Goal: Task Accomplishment & Management: Use online tool/utility

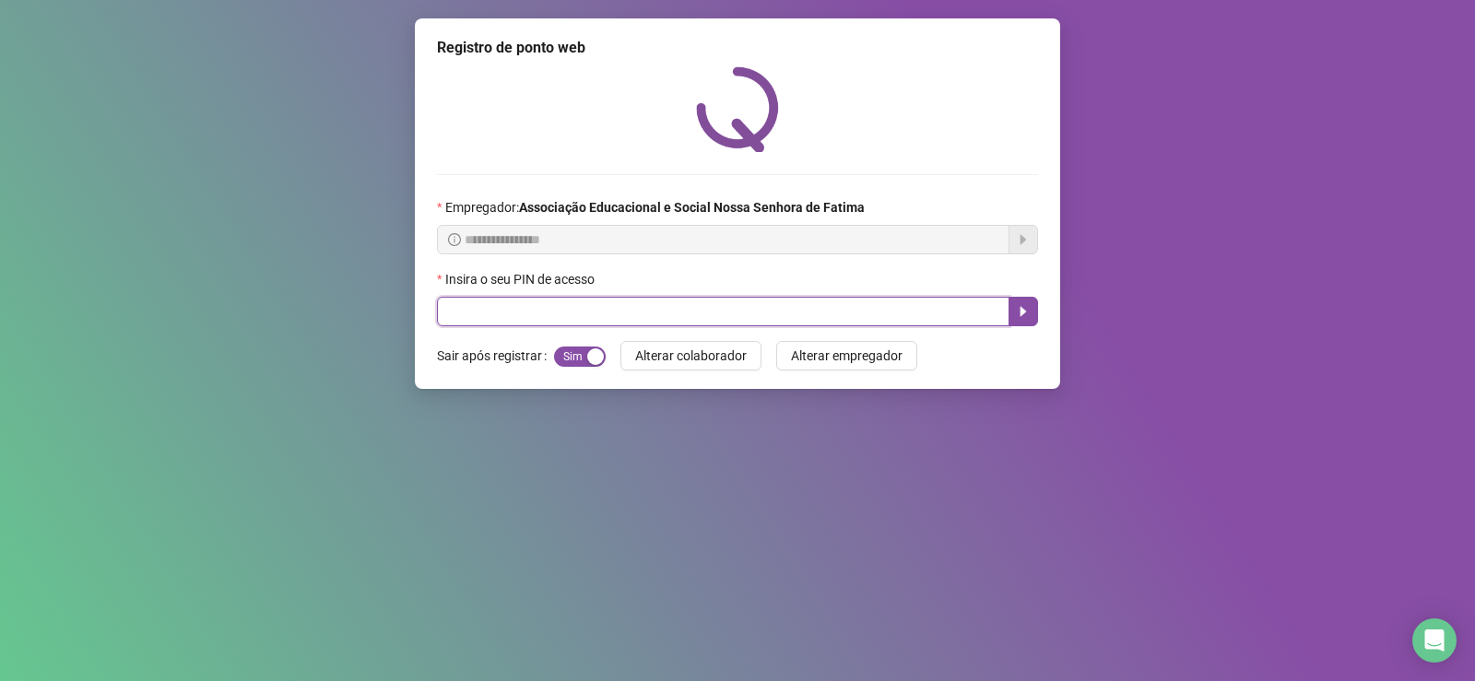
click at [586, 305] on input "text" at bounding box center [723, 311] width 572 height 29
type input "****"
click at [1028, 316] on icon "caret-right" at bounding box center [1023, 311] width 15 height 15
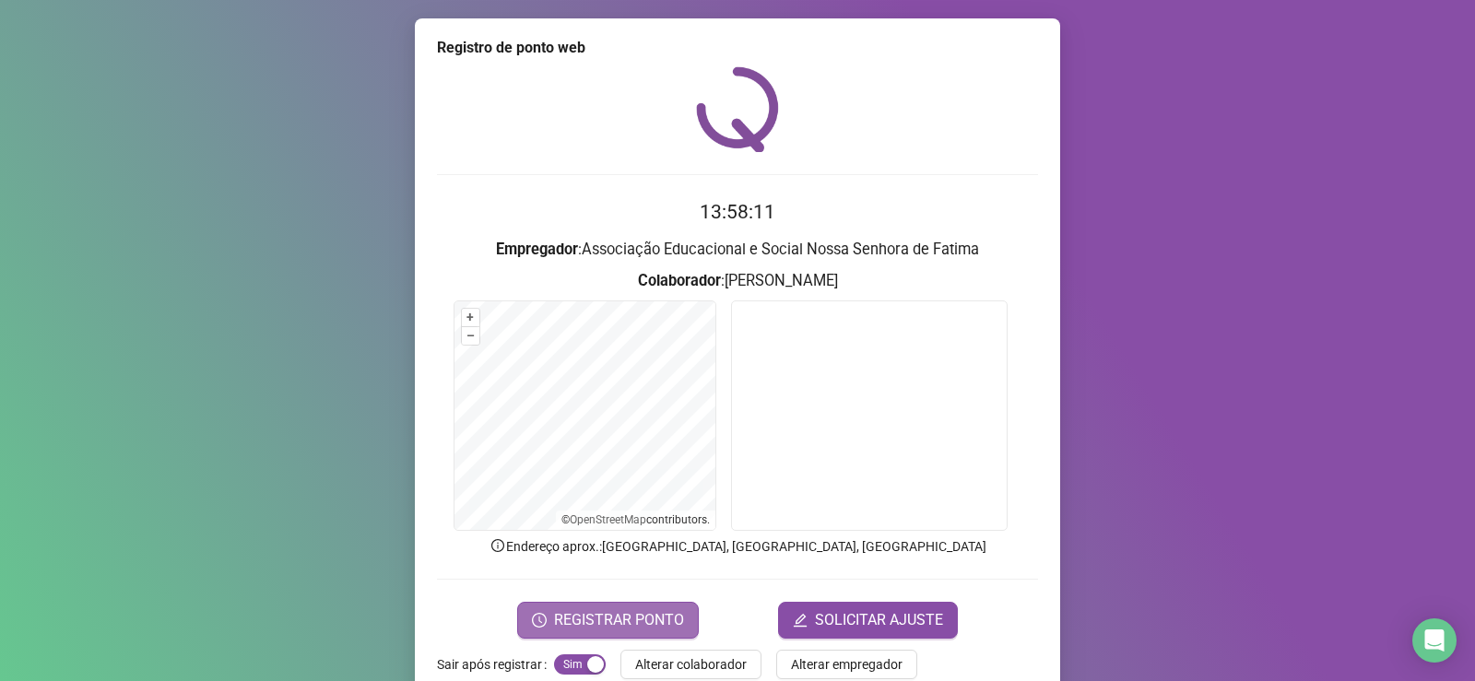
click at [600, 616] on span "REGISTRAR PONTO" at bounding box center [619, 620] width 130 height 22
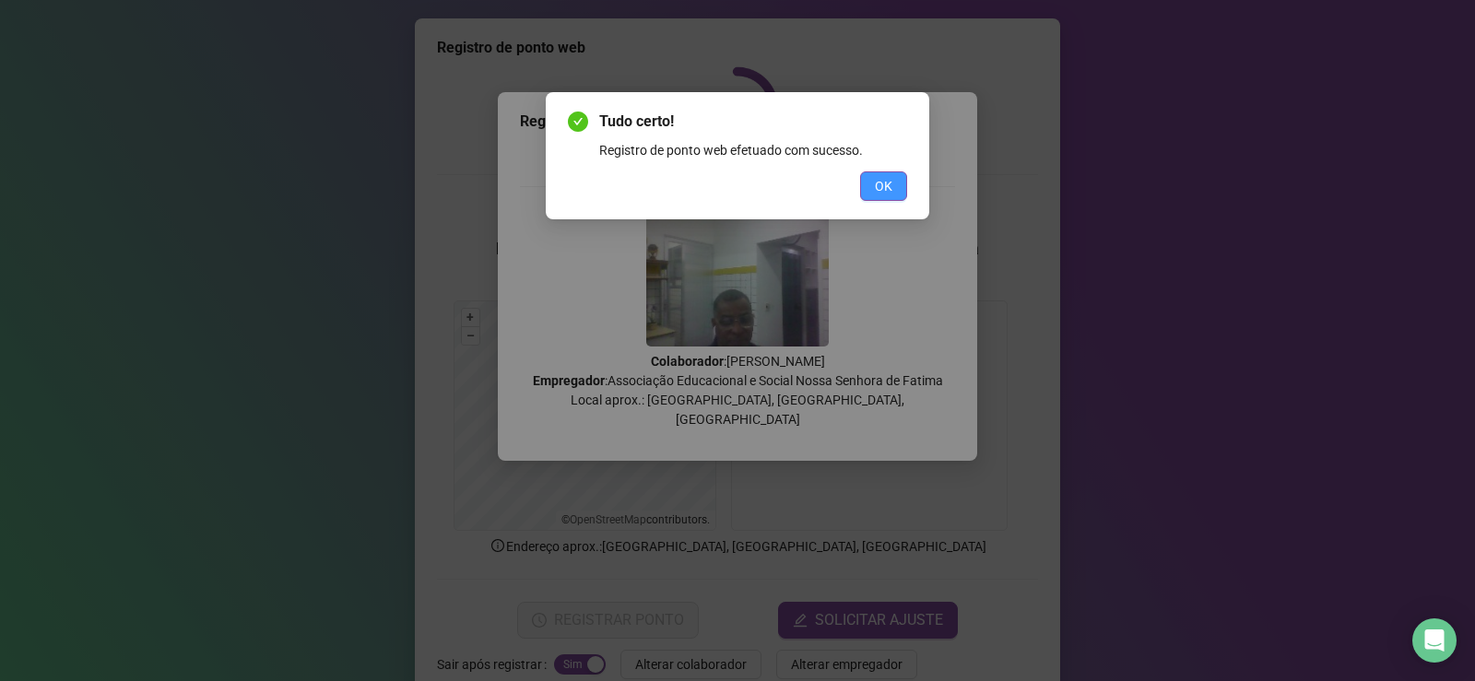
click at [867, 186] on button "OK" at bounding box center [883, 185] width 47 height 29
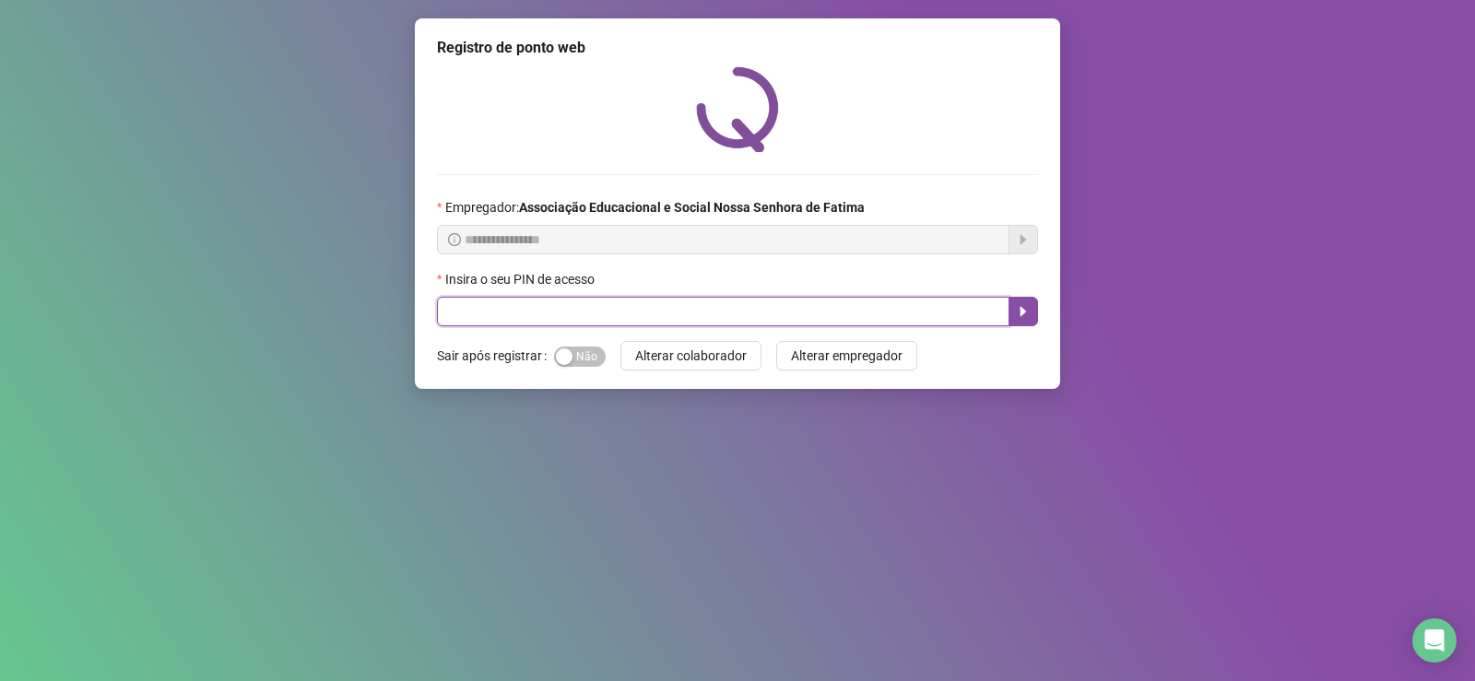
click at [652, 301] on input "text" at bounding box center [723, 311] width 572 height 29
type input "*"
type input "****"
click at [1016, 314] on icon "caret-right" at bounding box center [1023, 311] width 15 height 15
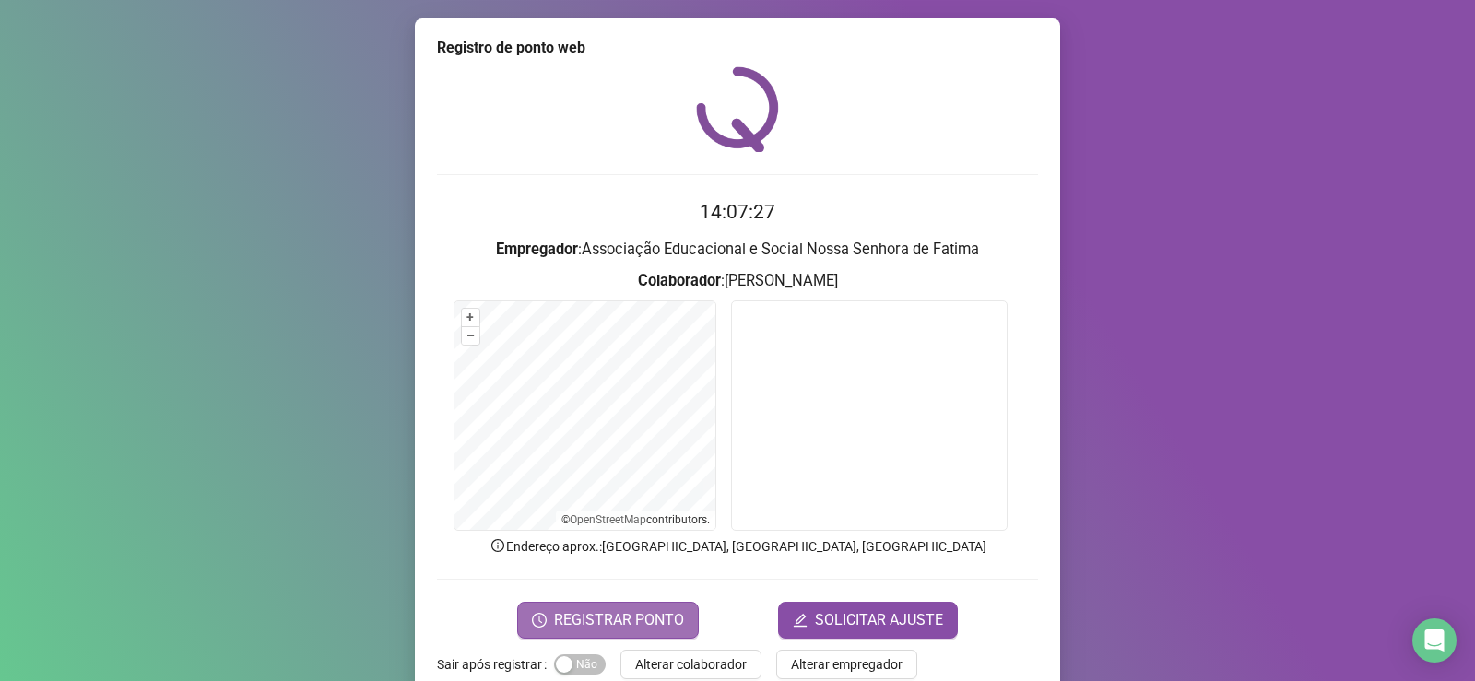
click at [622, 624] on span "REGISTRAR PONTO" at bounding box center [619, 620] width 130 height 22
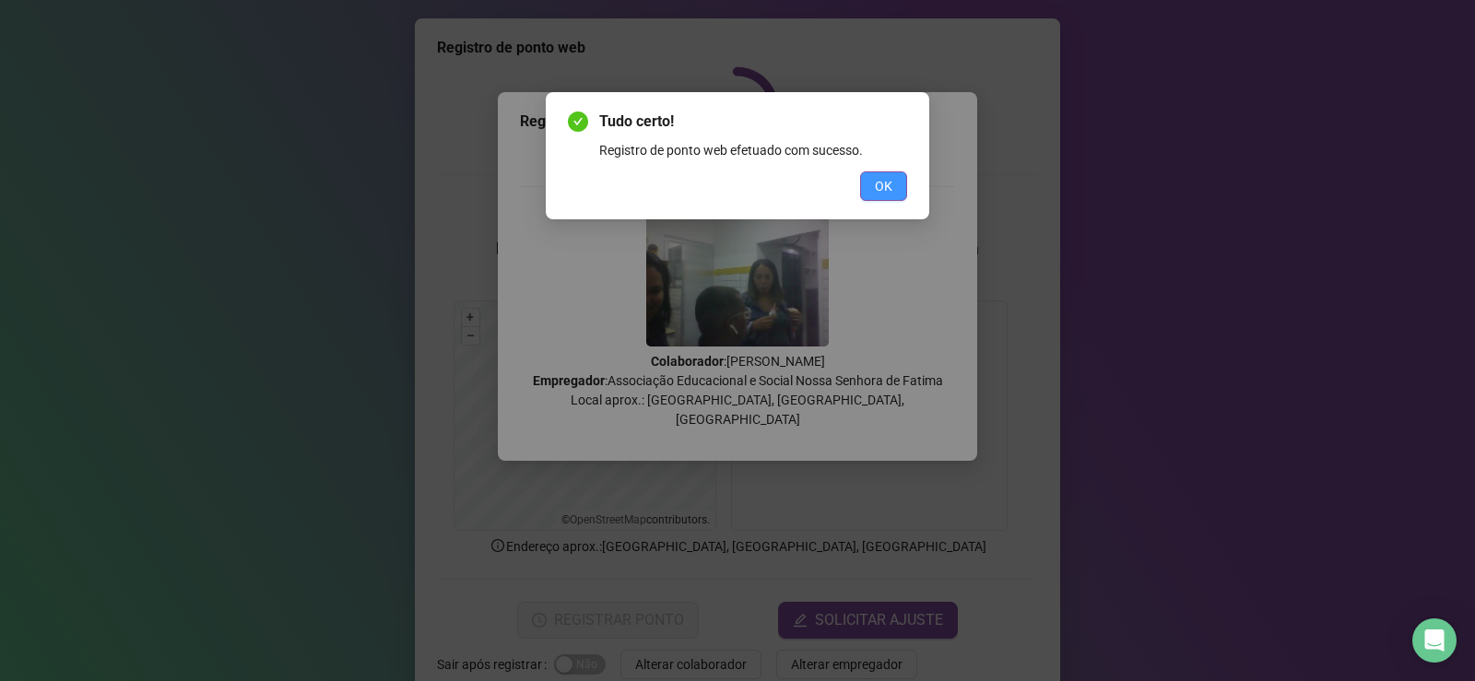
click at [895, 179] on button "OK" at bounding box center [883, 185] width 47 height 29
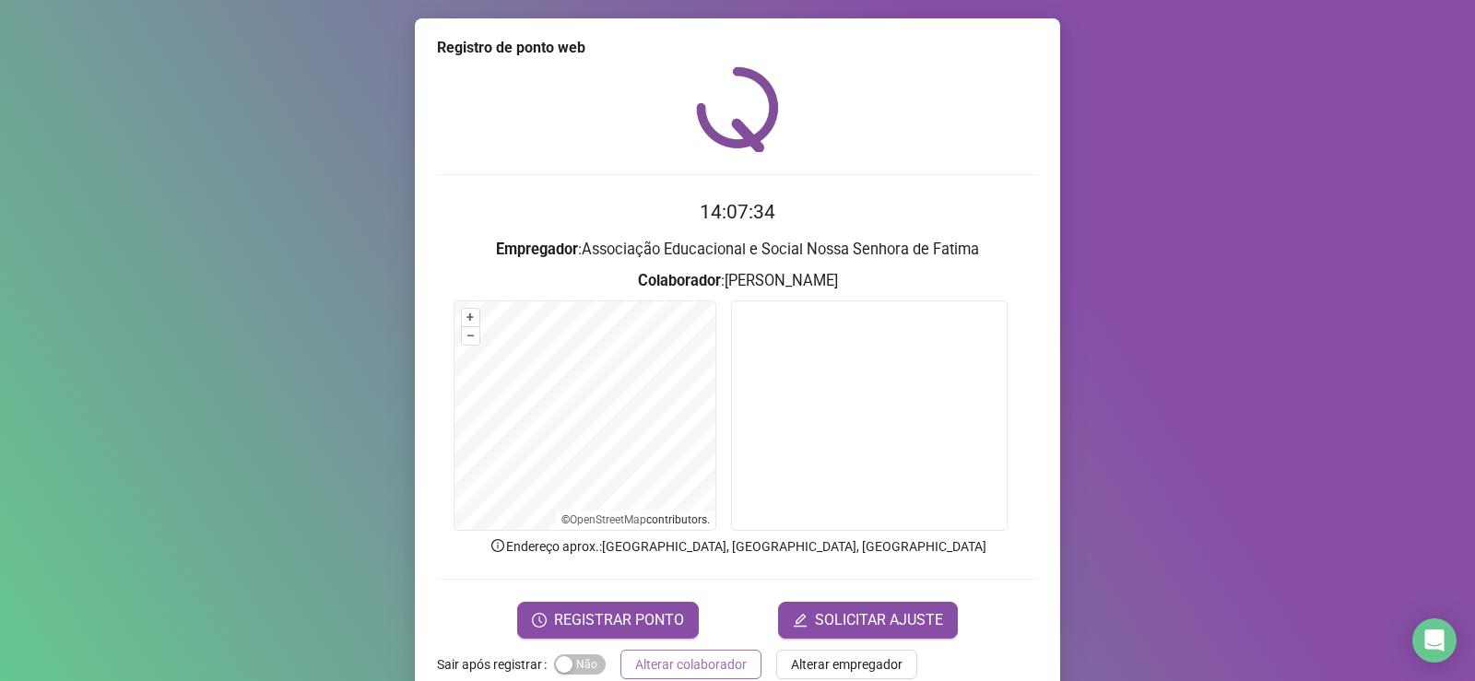
click at [713, 658] on span "Alterar colaborador" at bounding box center [691, 664] width 112 height 20
